Goal: Find specific page/section: Find specific page/section

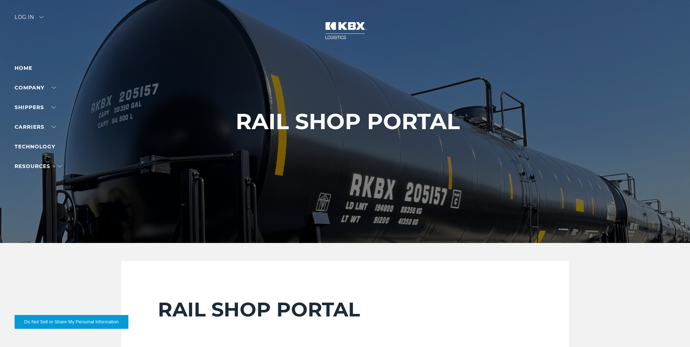
click at [33, 11] on div at bounding box center [347, 121] width 695 height 243
click at [29, 17] on div "Log in" at bounding box center [29, 20] width 29 height 11
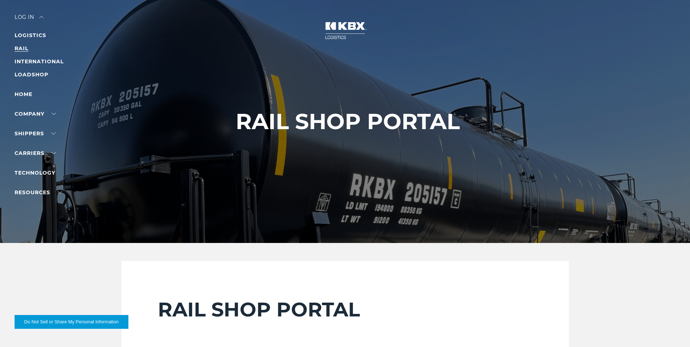
click at [18, 46] on link "RAIL" at bounding box center [22, 48] width 14 height 7
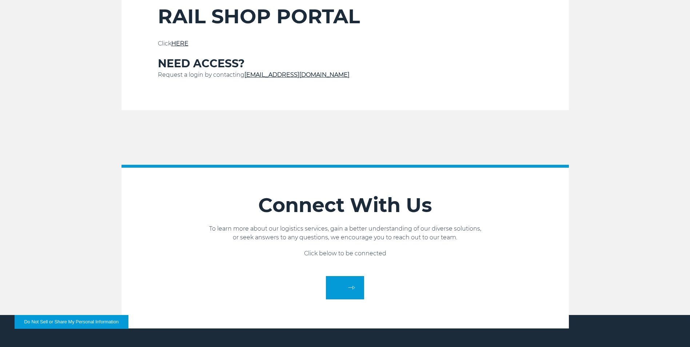
scroll to position [254, 0]
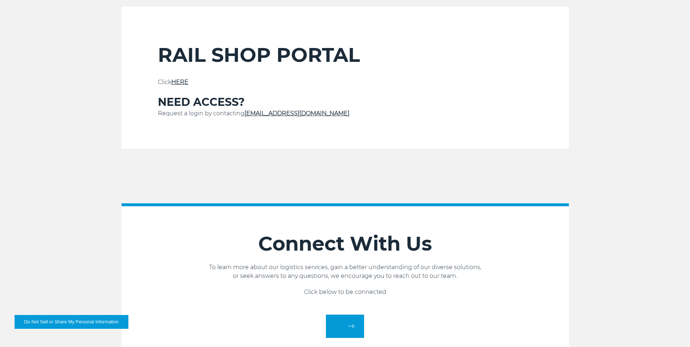
click at [187, 80] on link "HERE" at bounding box center [179, 82] width 17 height 7
